Goal: Information Seeking & Learning: Learn about a topic

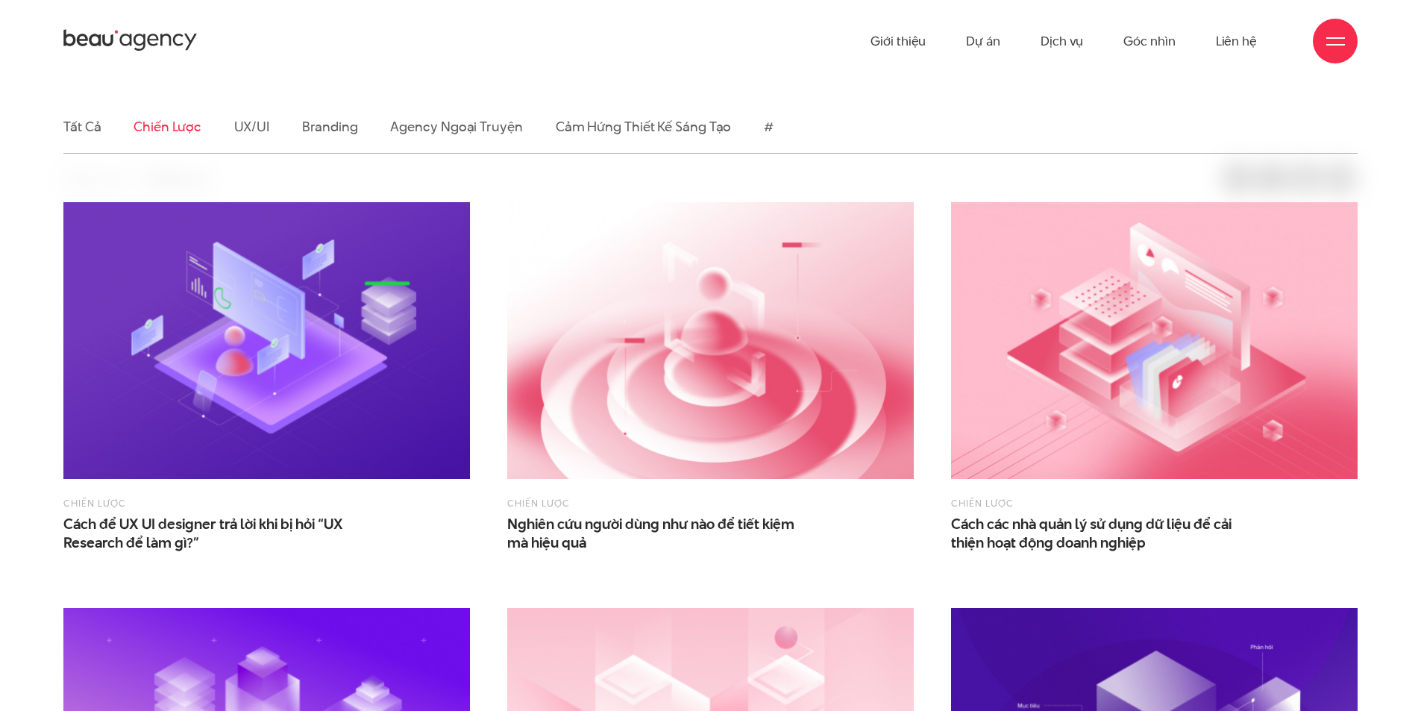
scroll to position [448, 0]
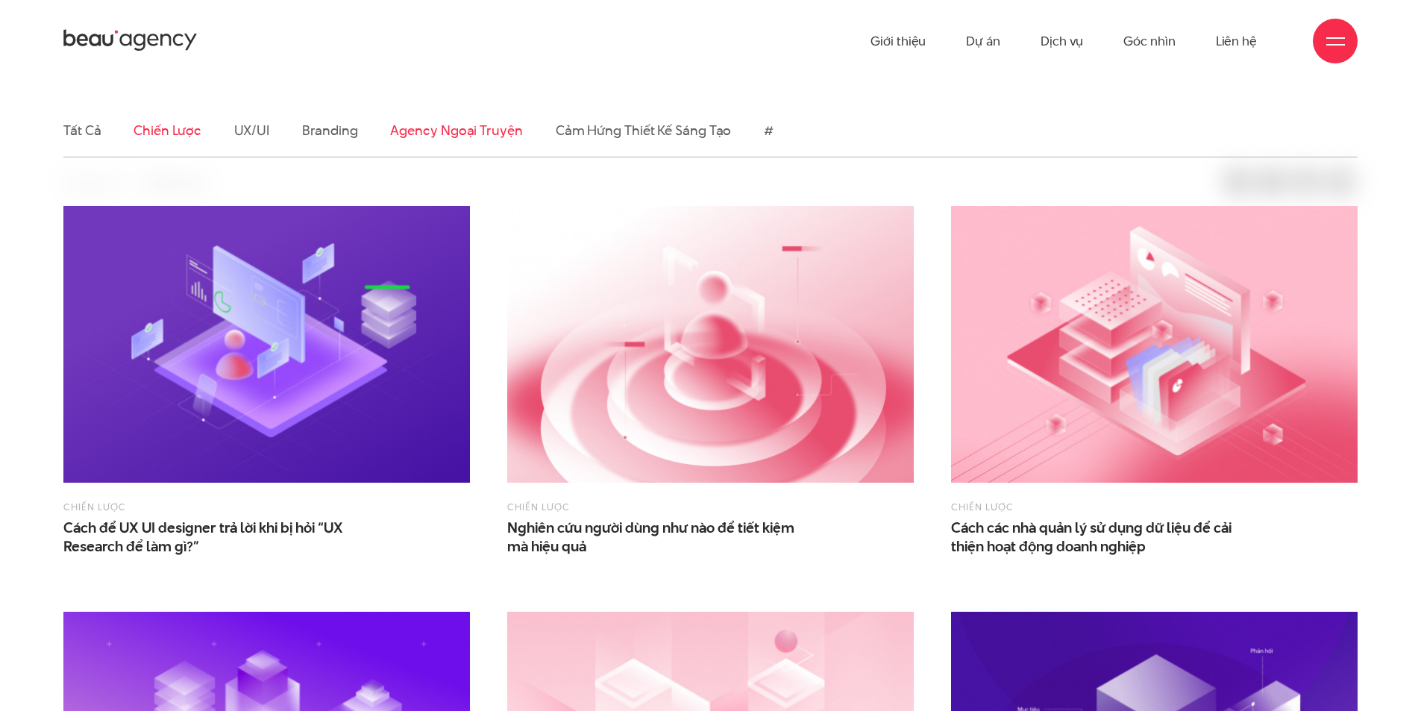
click at [451, 126] on link "Agency ngoại truyện" at bounding box center [456, 130] width 132 height 19
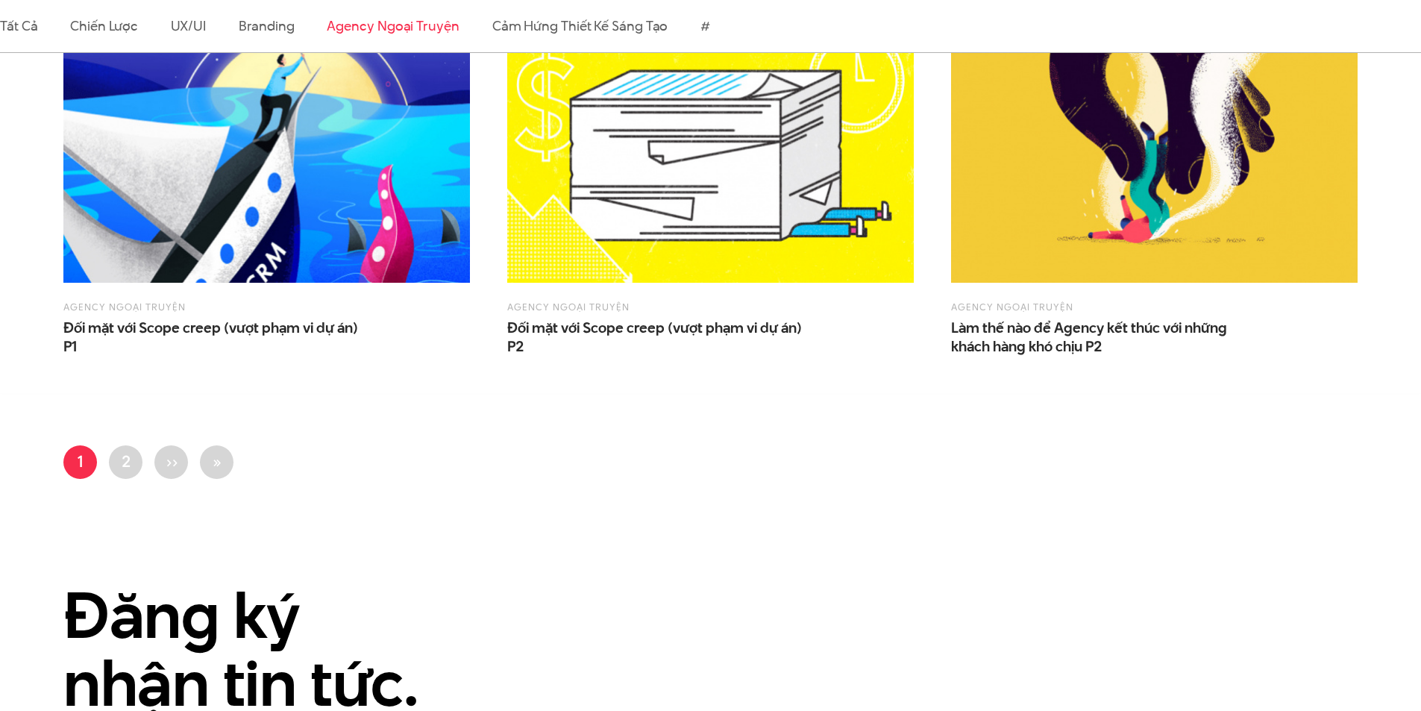
scroll to position [1492, 0]
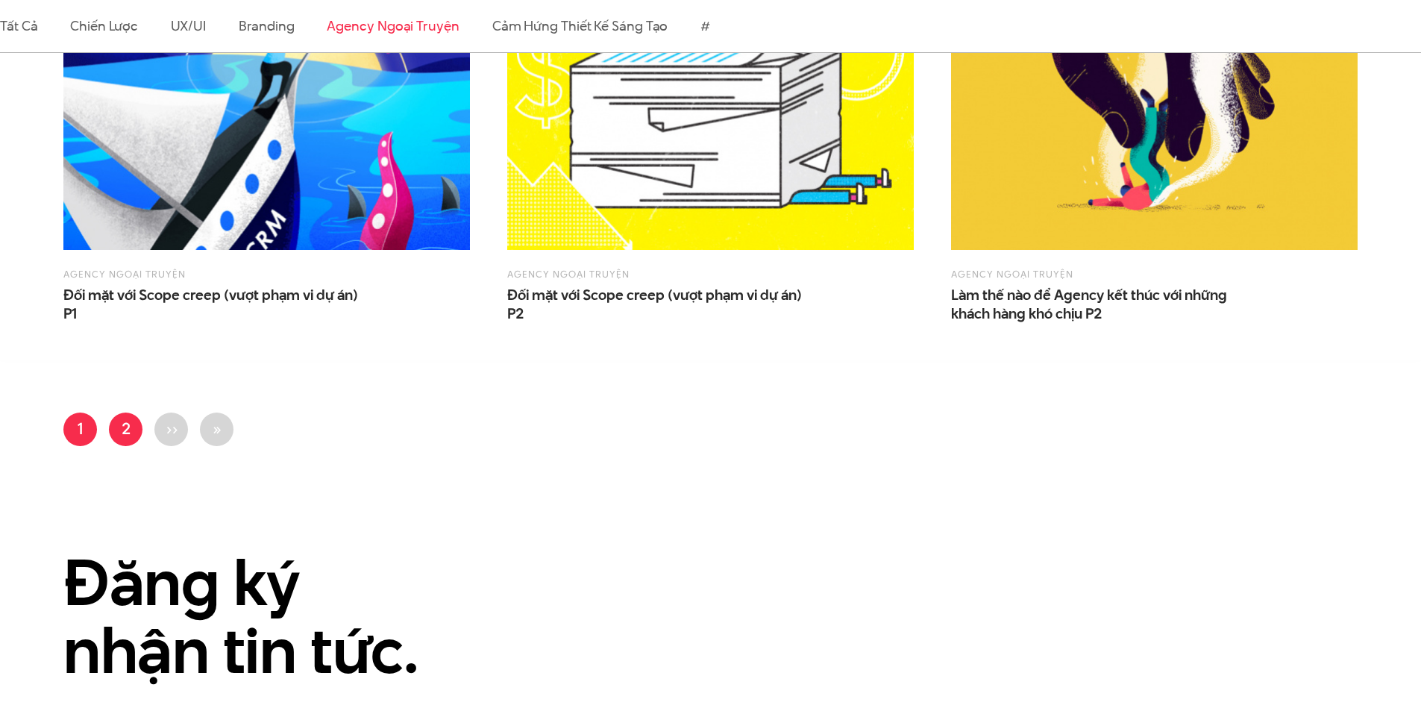
click at [119, 430] on link "Trang 2" at bounding box center [126, 429] width 34 height 34
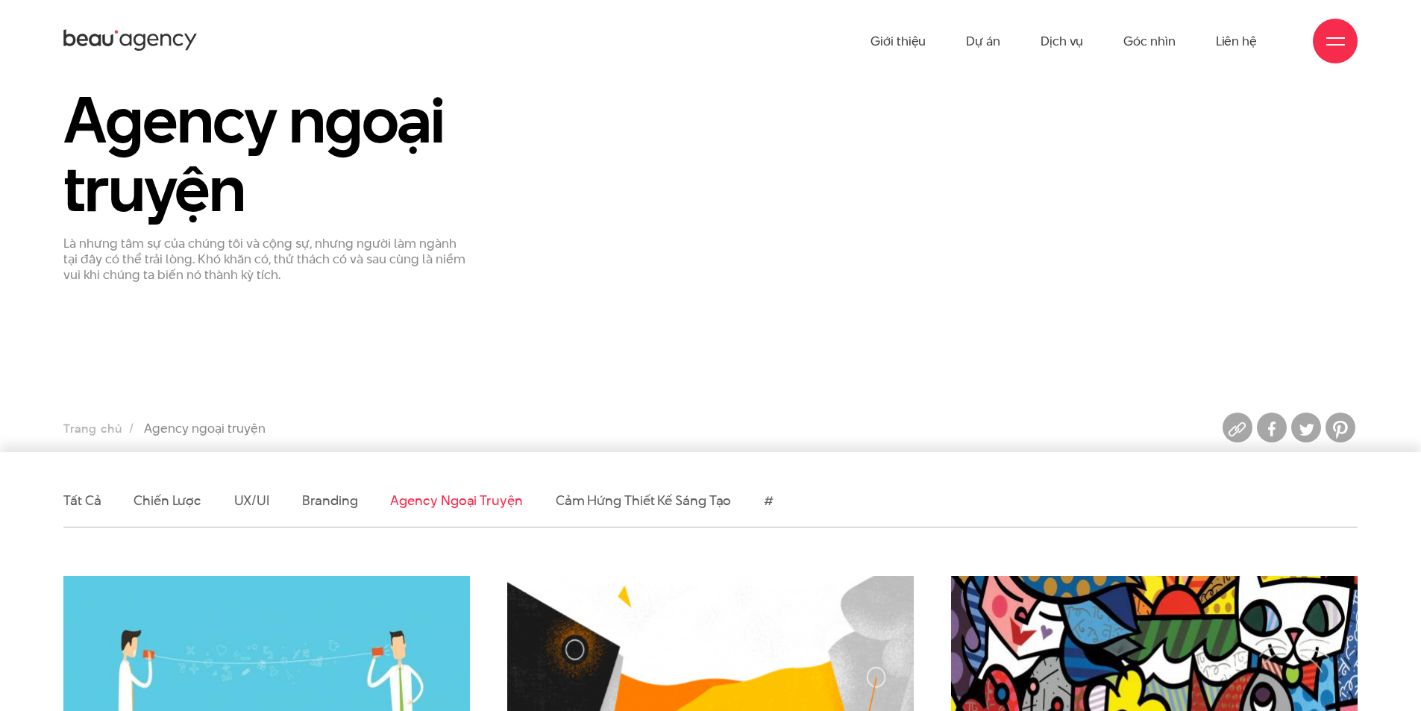
scroll to position [75, 0]
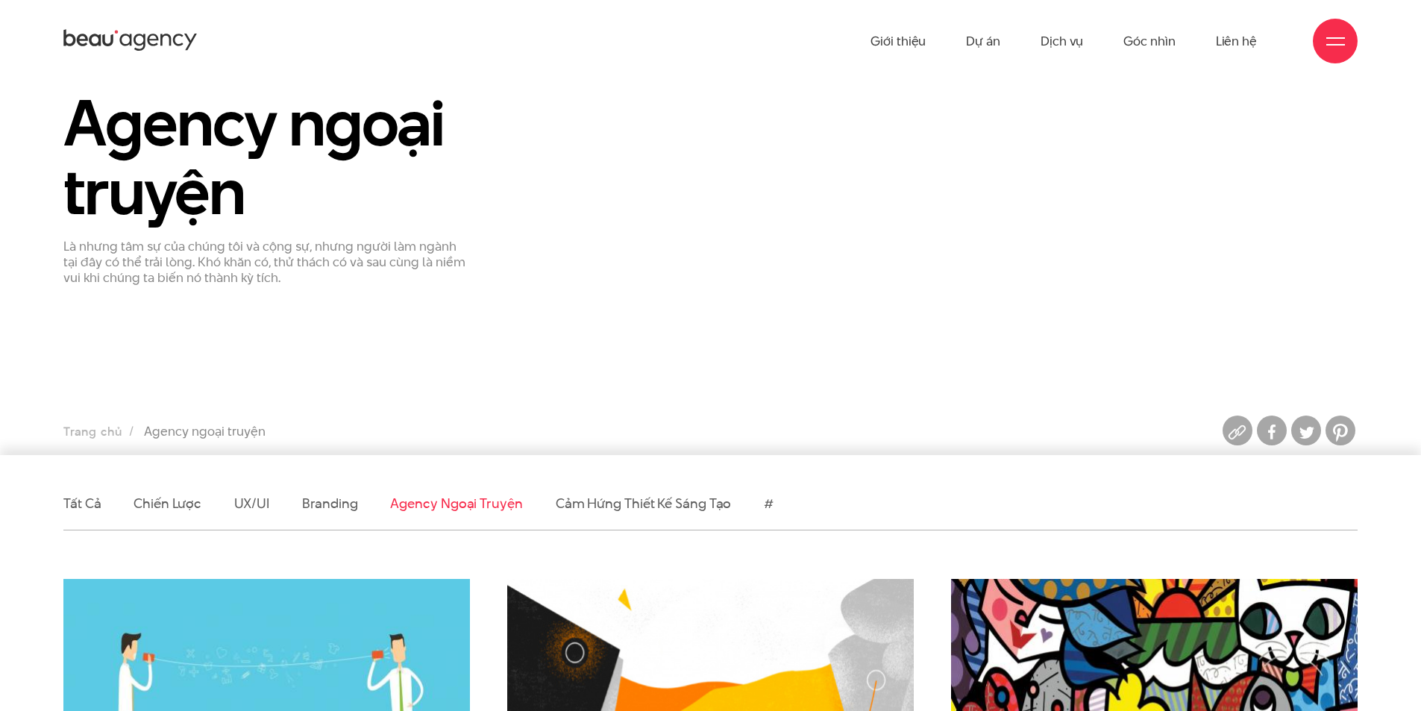
click at [121, 31] on icon at bounding box center [130, 41] width 134 height 26
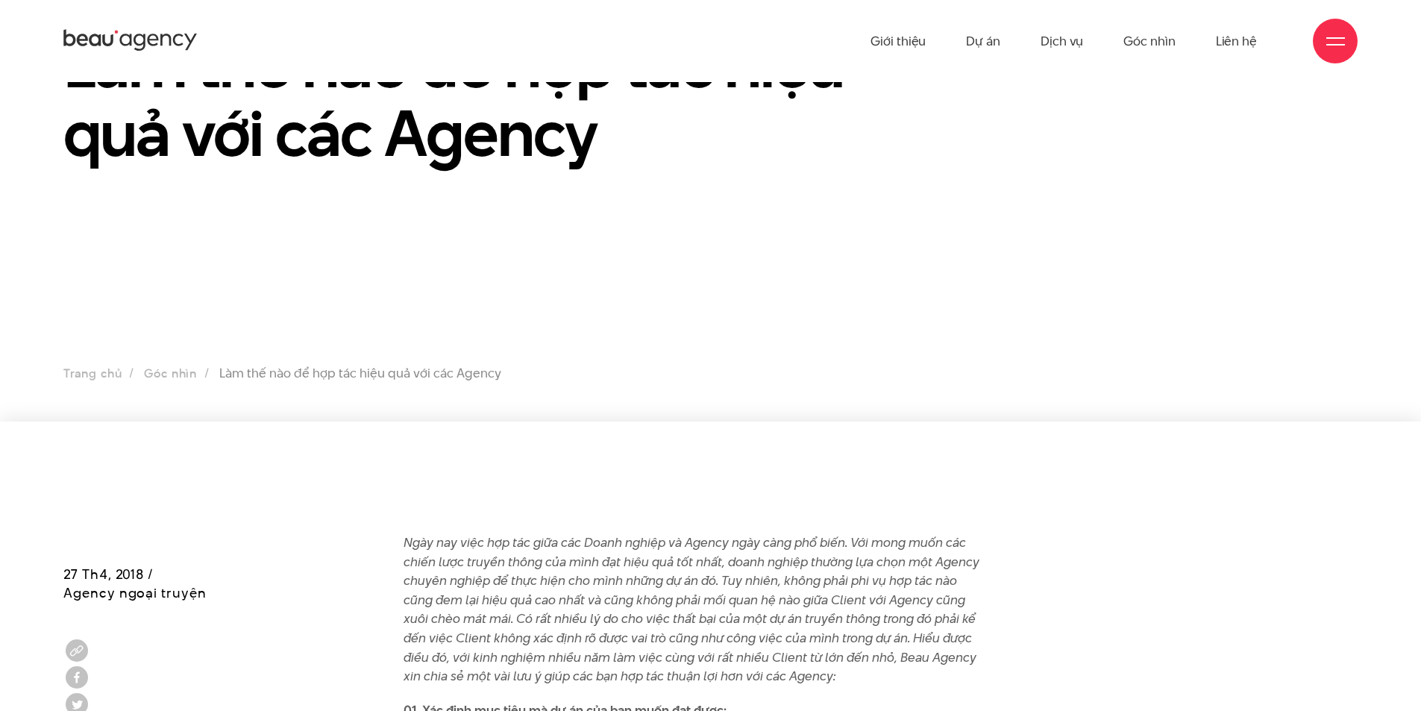
scroll to position [373, 0]
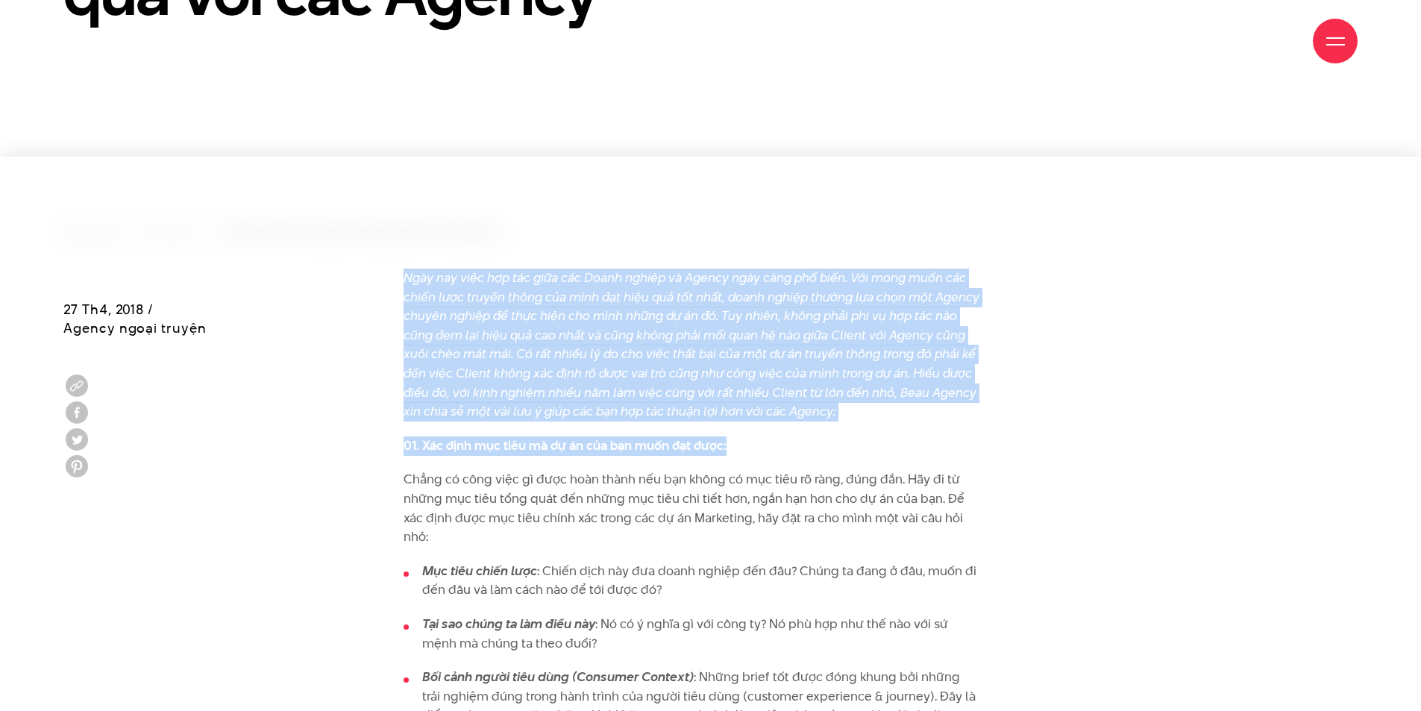
drag, startPoint x: 402, startPoint y: 277, endPoint x: 938, endPoint y: 433, distance: 558.5
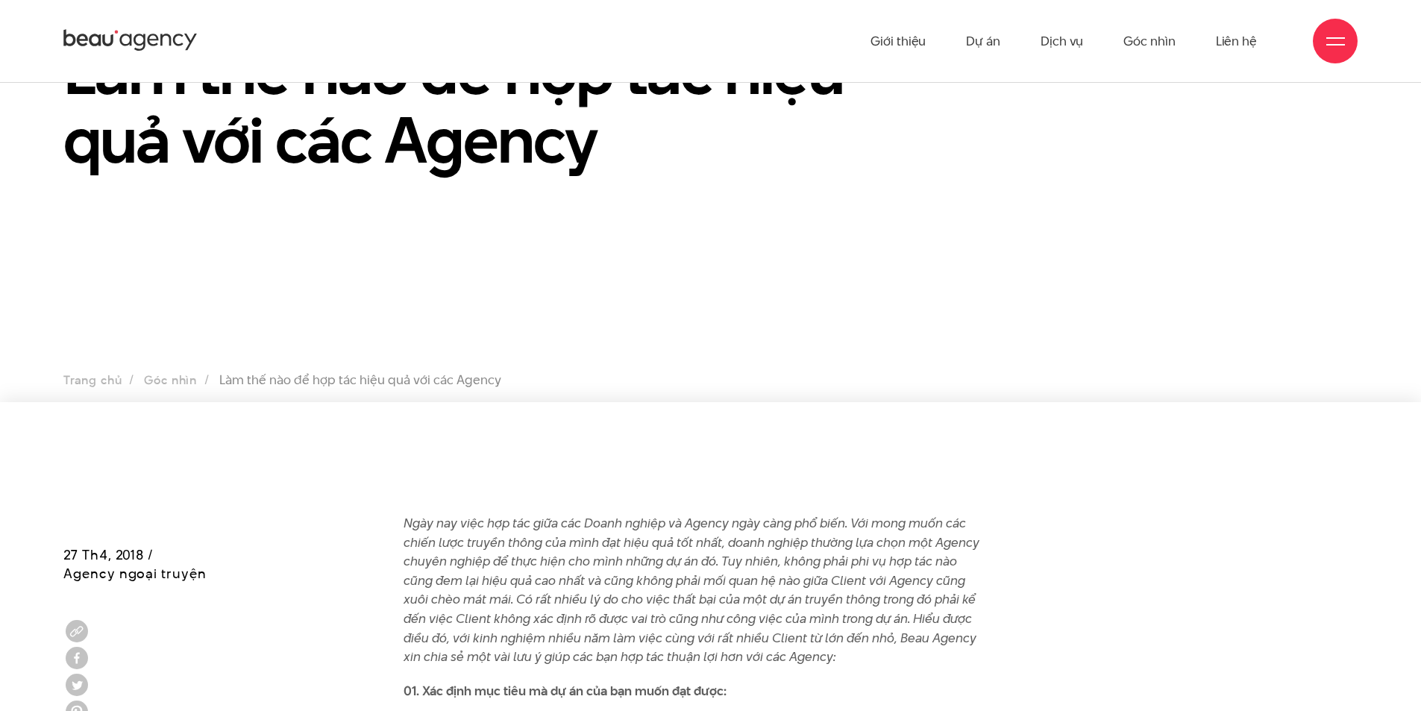
scroll to position [75, 0]
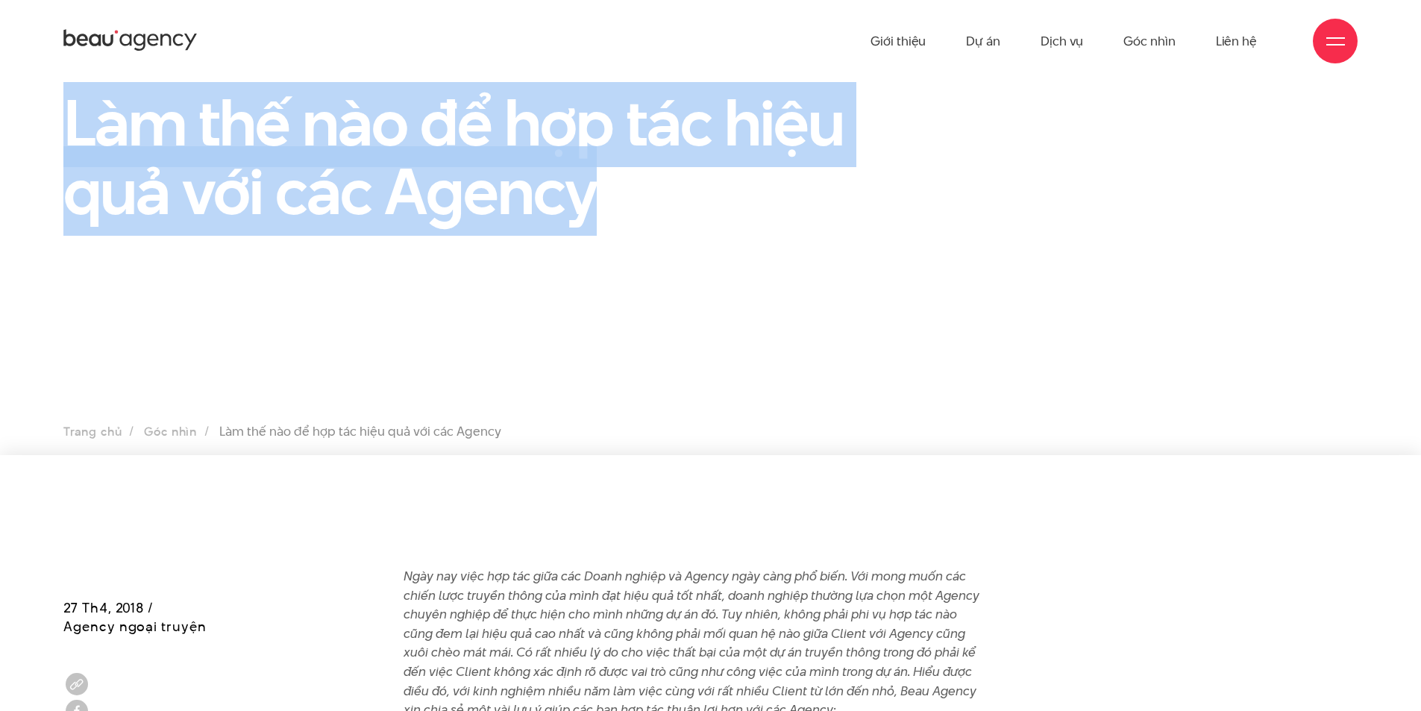
drag, startPoint x: 623, startPoint y: 198, endPoint x: 44, endPoint y: 132, distance: 582.5
click at [44, 132] on div "Làm thế nào để hợp tác hiệu quả với các Agency" at bounding box center [710, 163] width 1421 height 151
copy h1 "Làm thế nào để hợp tác hiệu quả với các Agency"
click at [785, 282] on section "Làm thế nào để hợp tác hiệu quả với các Agency Trang chủ Góc nhìn Làm thế nào đ…" at bounding box center [710, 256] width 1421 height 448
drag, startPoint x: 598, startPoint y: 194, endPoint x: 44, endPoint y: 127, distance: 558.3
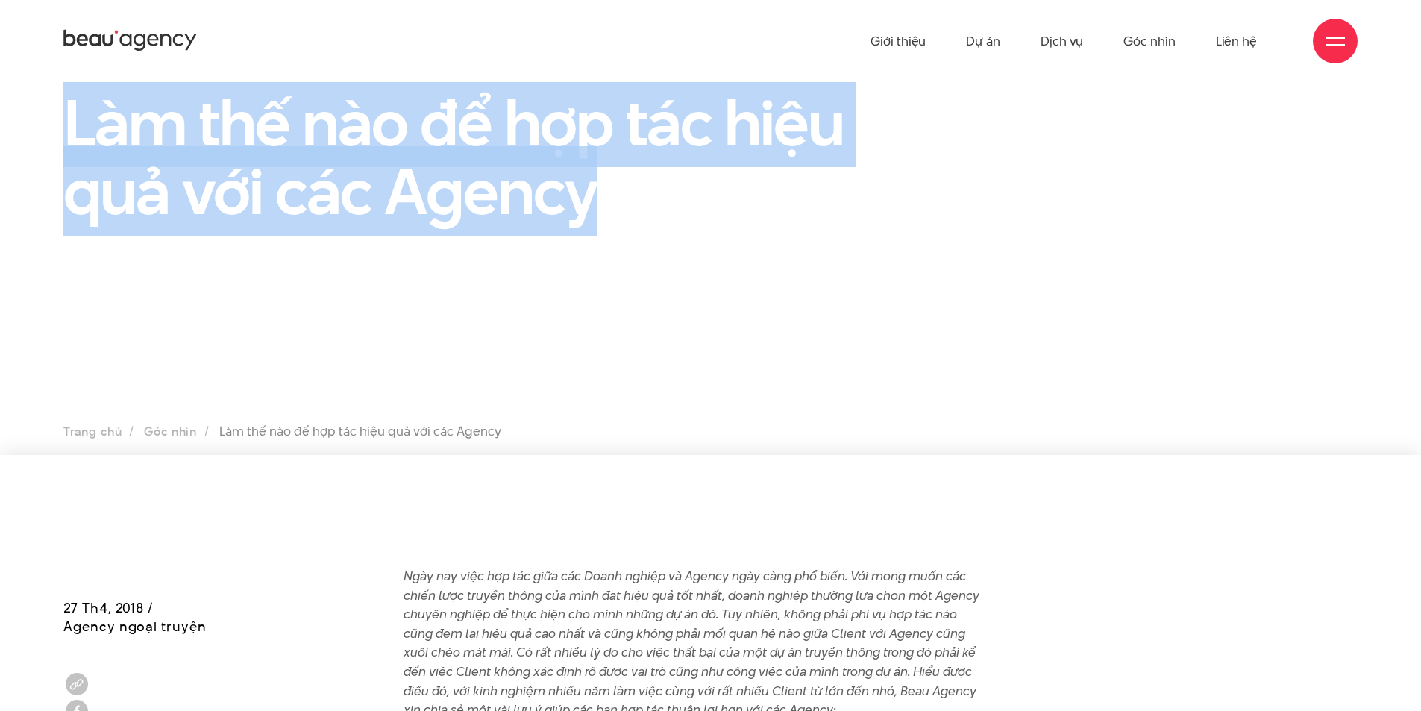
click at [44, 127] on div "Làm thế nào để hợp tác hiệu quả với các Agency" at bounding box center [710, 163] width 1421 height 151
copy h1 "Làm thế nào để hợp tác hiệu quả với các Agency"
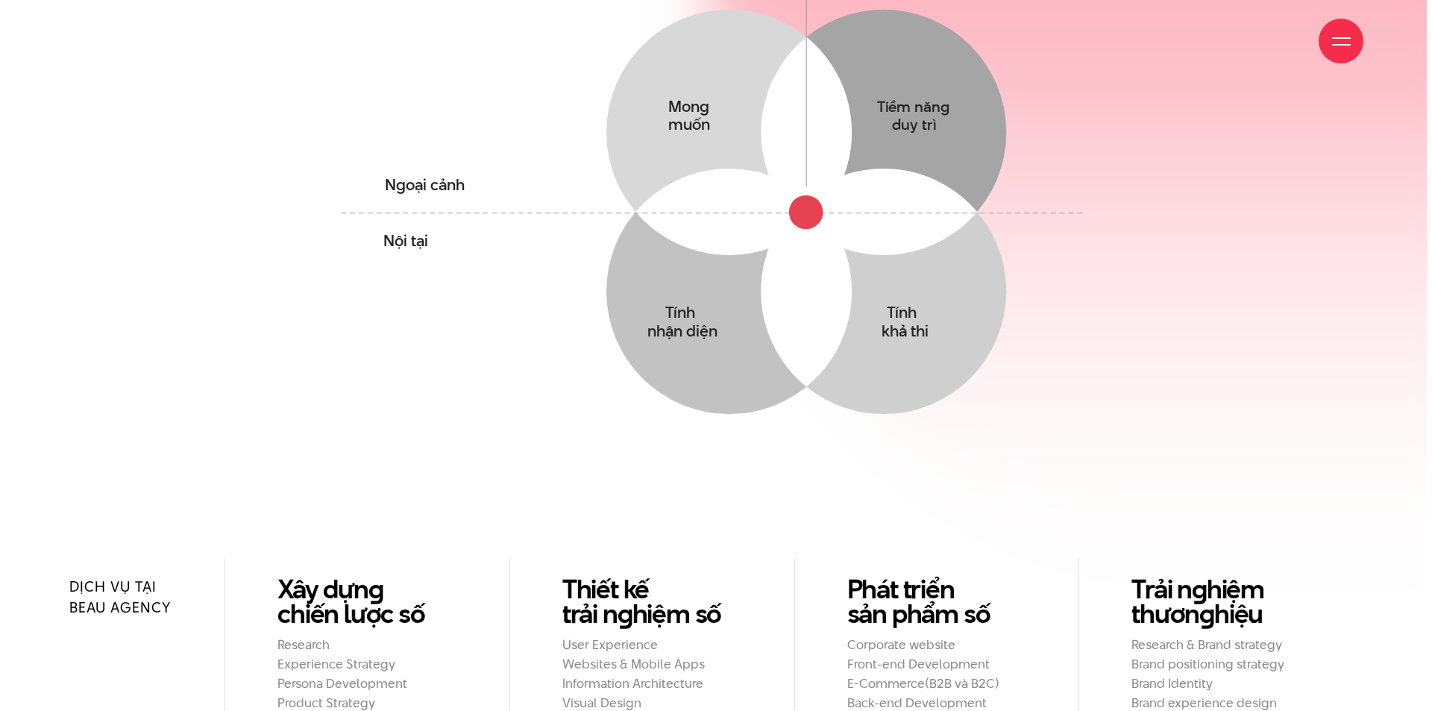
scroll to position [1417, 0]
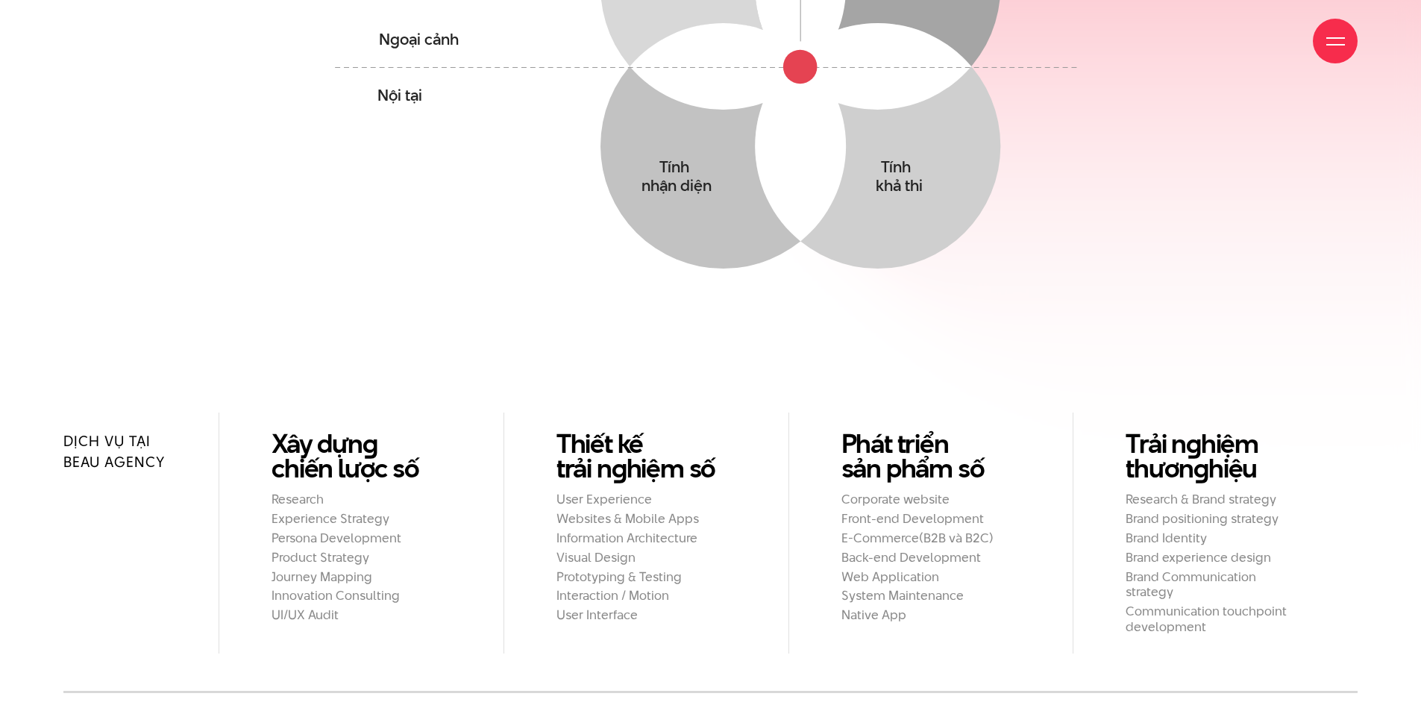
click at [1335, 49] on div at bounding box center [1335, 41] width 19 height 19
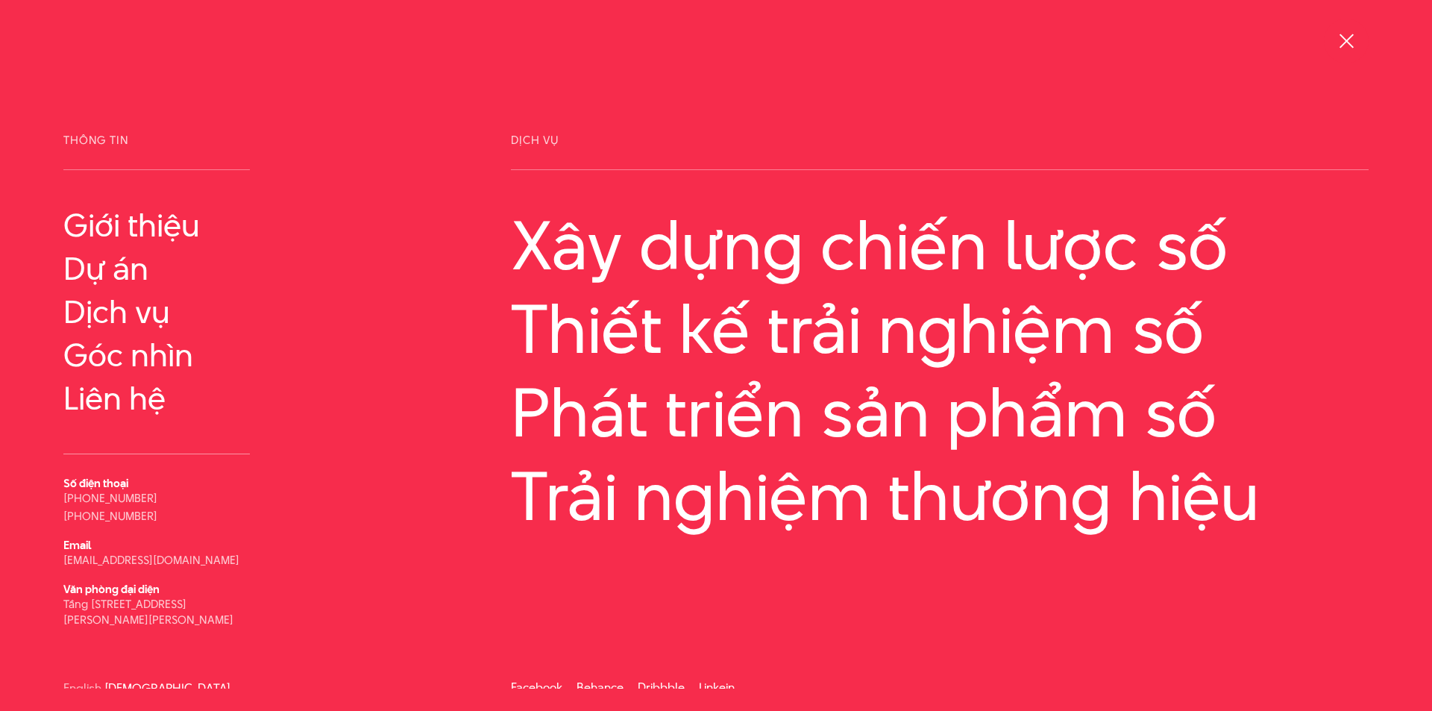
click at [1345, 44] on div at bounding box center [1346, 41] width 19 height 19
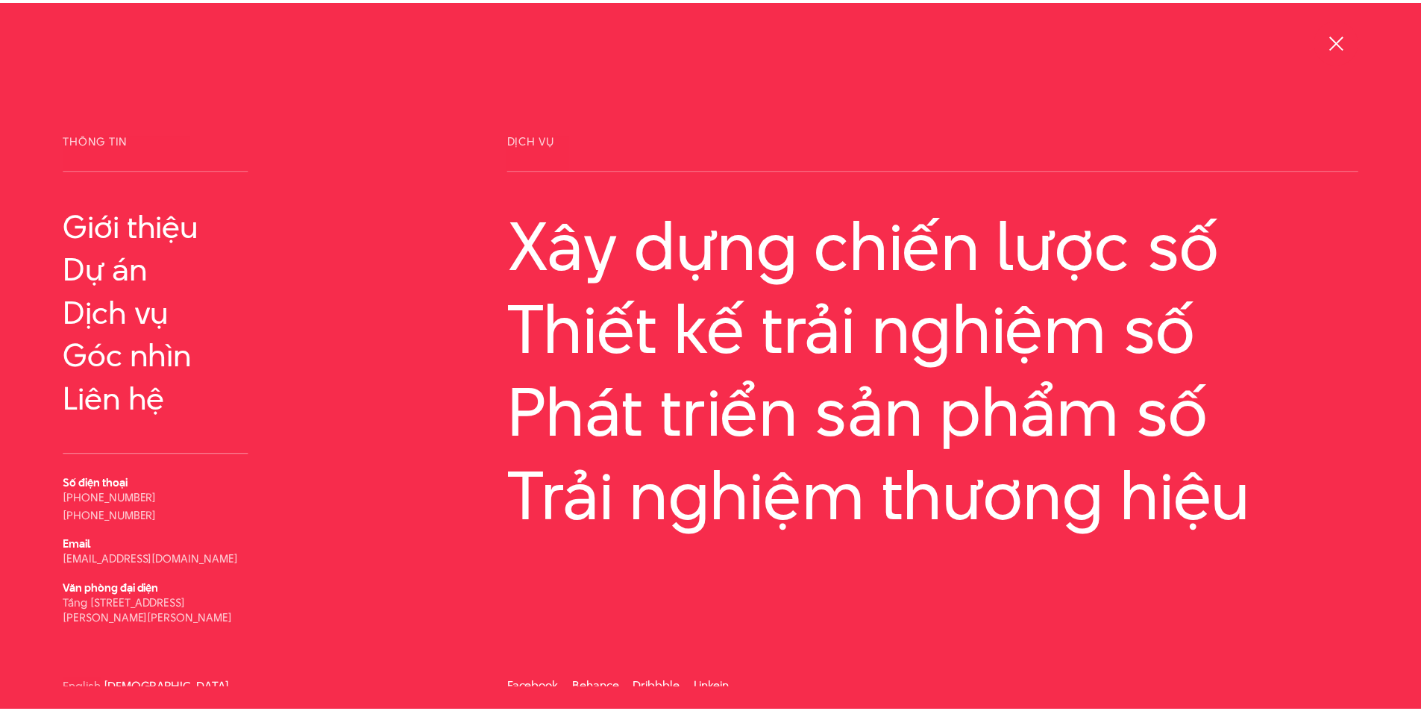
scroll to position [1422, 0]
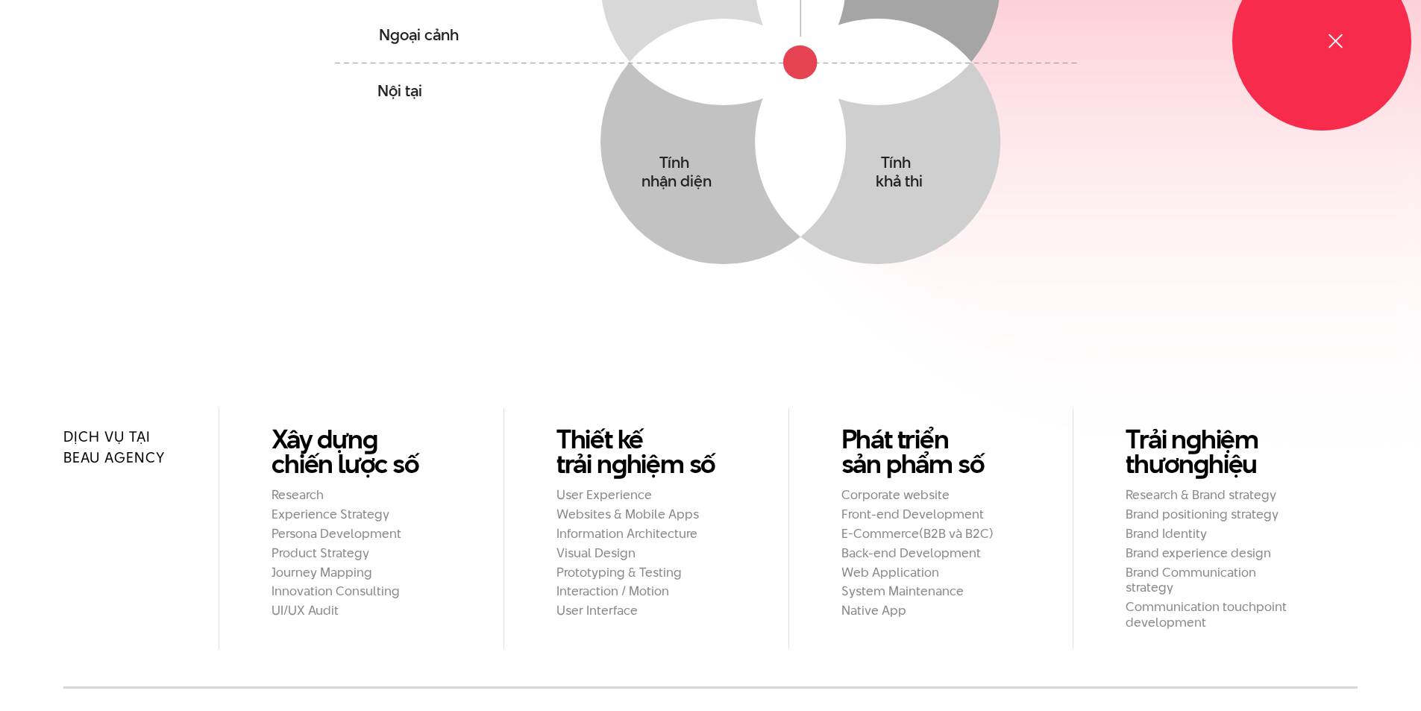
click at [1345, 44] on div at bounding box center [1335, 41] width 45 height 45
